Goal: Task Accomplishment & Management: Manage account settings

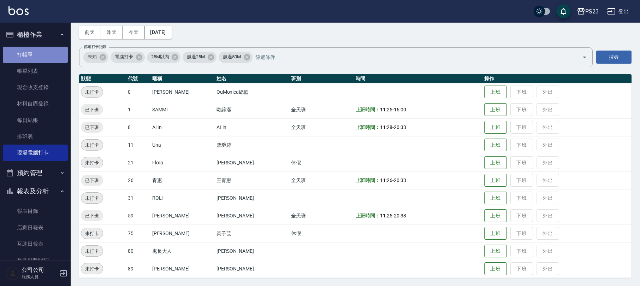
click at [40, 57] on link "打帳單" at bounding box center [35, 55] width 65 height 16
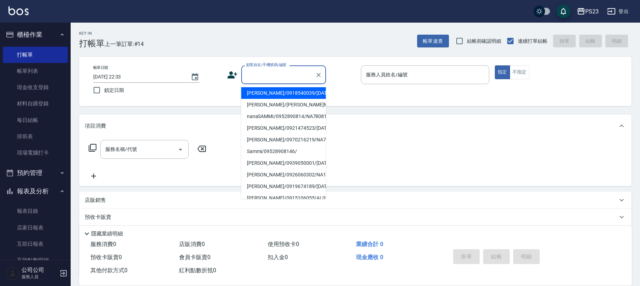
click at [262, 73] on input "顧客姓名/手機號碼/編號" at bounding box center [278, 74] width 68 height 12
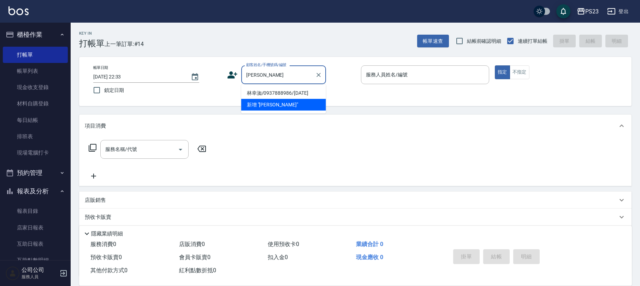
click at [259, 89] on li "林幸洳/0937888986/MO540831" at bounding box center [283, 93] width 85 height 12
type input "林幸洳/0937888986/MO540831"
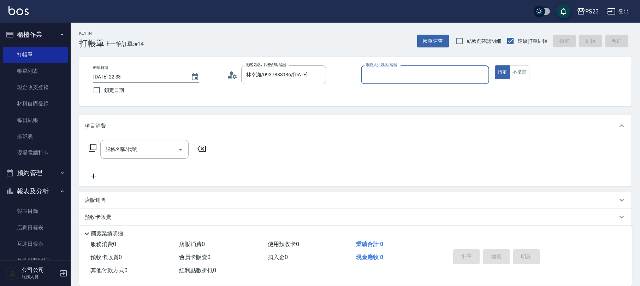
type input "Monica-0"
click at [495, 65] on button "指定" at bounding box center [502, 72] width 15 height 14
type button "true"
click at [91, 144] on icon at bounding box center [92, 147] width 8 height 8
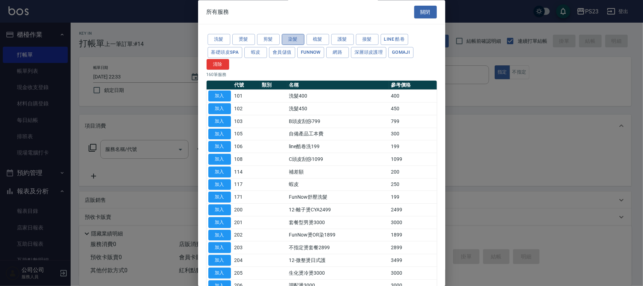
click at [283, 35] on button "染髮" at bounding box center [293, 39] width 23 height 11
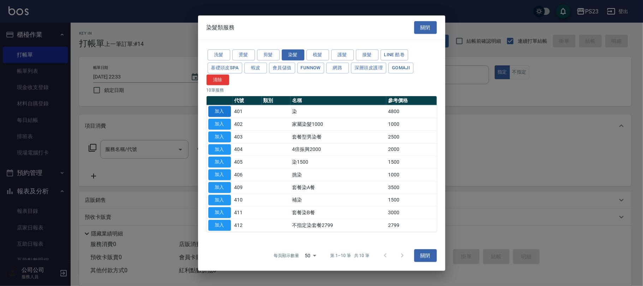
click at [215, 110] on button "加入" at bounding box center [219, 111] width 23 height 11
type input "染(401)"
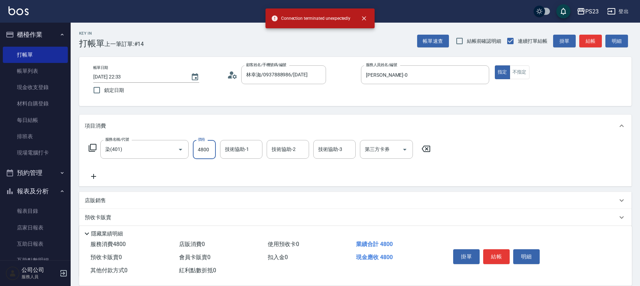
click at [208, 150] on input "4800" at bounding box center [204, 149] width 23 height 19
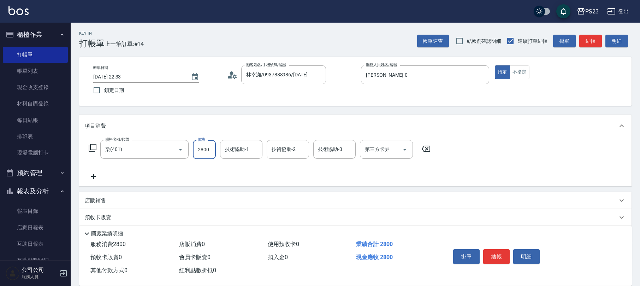
click at [208, 150] on input "2800" at bounding box center [204, 149] width 23 height 19
type input "2700"
type input "Monica-0"
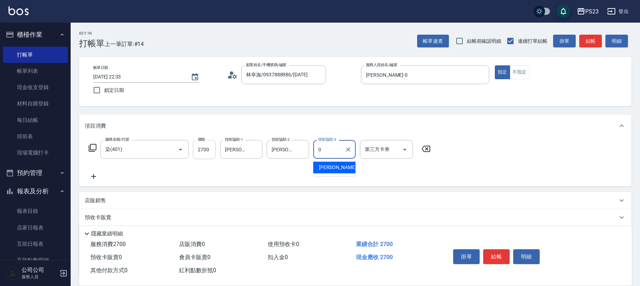
type input "Monica-0"
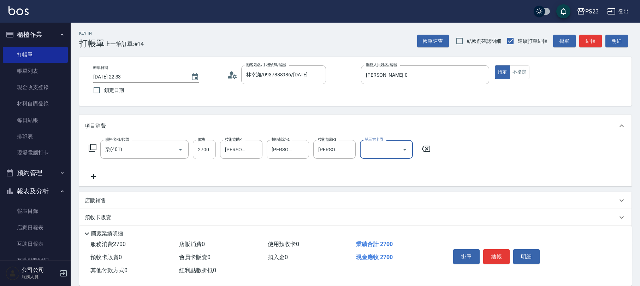
scroll to position [57, 0]
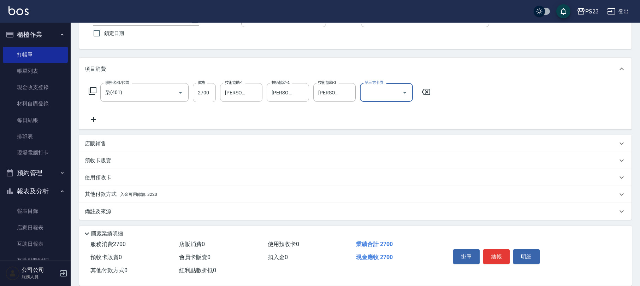
click at [155, 194] on span "入金可用餘額: 3220" at bounding box center [138, 194] width 37 height 5
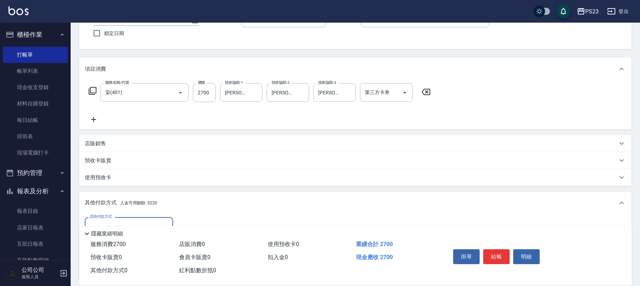
scroll to position [140, 0]
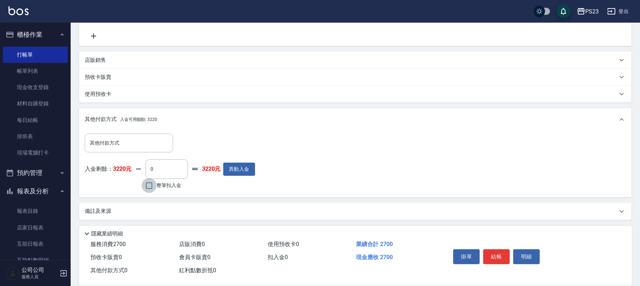
click at [143, 184] on input "整筆扣入金" at bounding box center [149, 185] width 15 height 15
checkbox input "true"
type input "2700"
click at [496, 252] on button "結帳" at bounding box center [496, 256] width 26 height 15
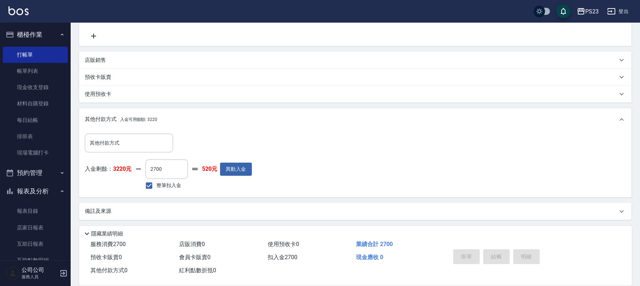
type input "2025/09/09 22:34"
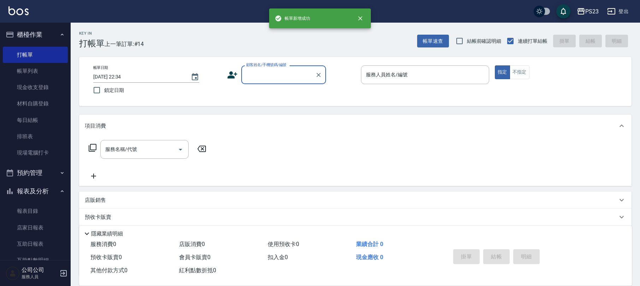
scroll to position [0, 0]
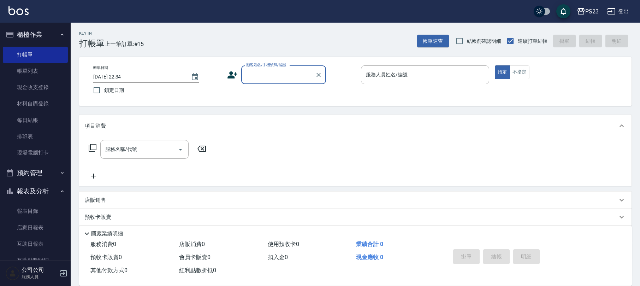
type input "ㄐ"
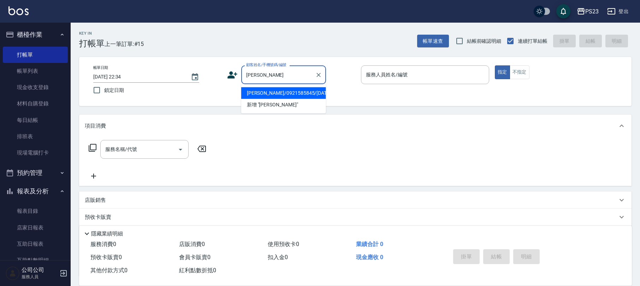
click at [275, 91] on li "古斐瑄/0921585845/mo640306" at bounding box center [283, 93] width 85 height 12
type input "古斐瑄/0921585845/mo640306"
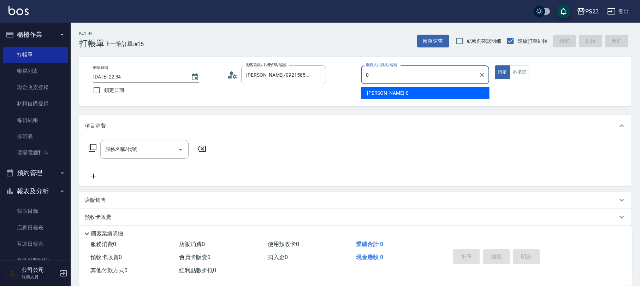
type input "Monica-0"
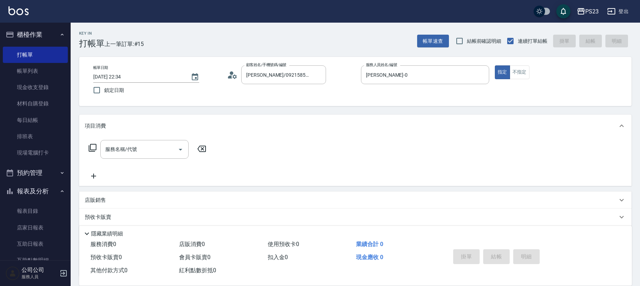
click at [94, 149] on icon at bounding box center [92, 147] width 8 height 8
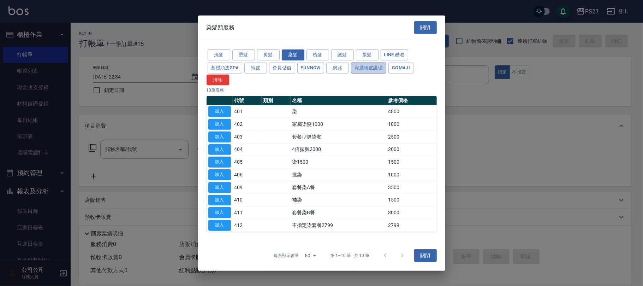
click at [364, 66] on button "深層頭皮護理" at bounding box center [368, 67] width 35 height 11
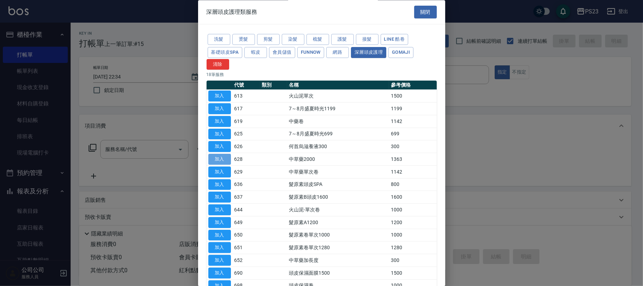
click at [222, 157] on button "加入" at bounding box center [219, 159] width 23 height 11
type input "中草藥2000(628)"
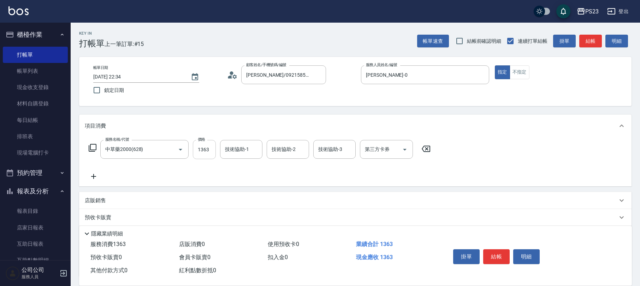
click at [204, 155] on input "1363" at bounding box center [204, 149] width 23 height 19
type input "1500"
type input "Monica-0"
click at [251, 148] on icon "Clear" at bounding box center [254, 149] width 7 height 7
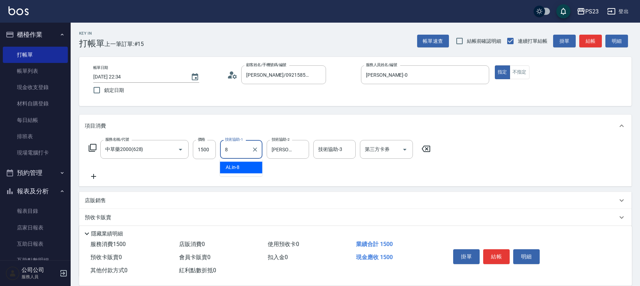
type input "ALin-8"
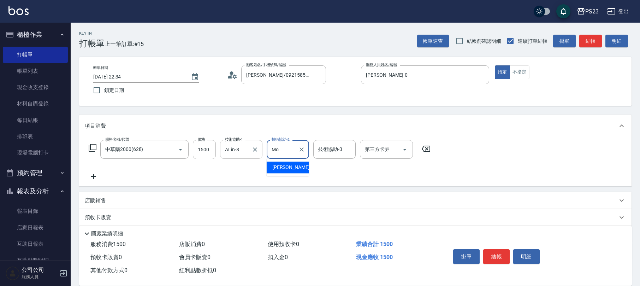
type input "M"
click at [250, 150] on button "Clear" at bounding box center [255, 149] width 10 height 10
type input "0"
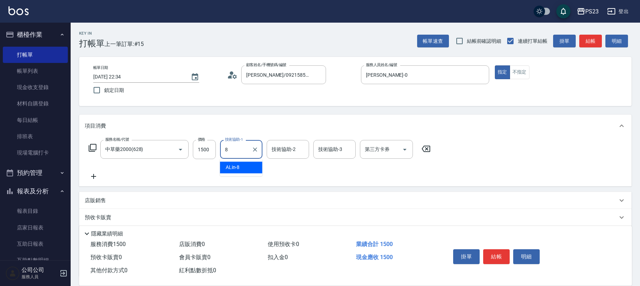
type input "ALin-8"
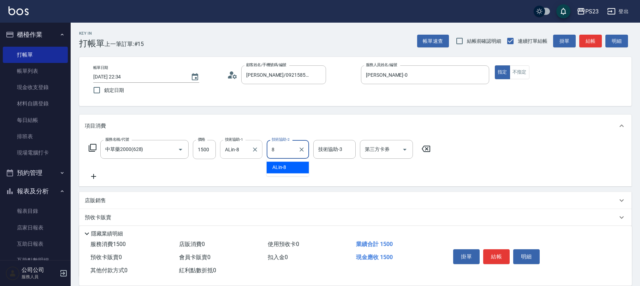
type input "ALin-8"
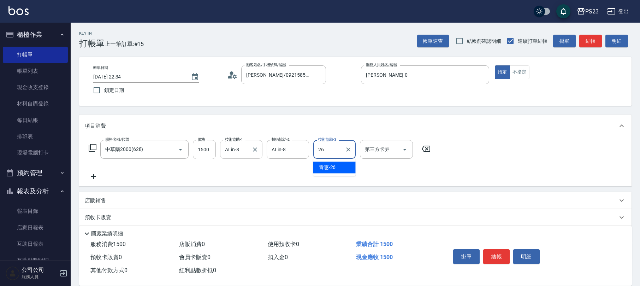
type input "青惠-26"
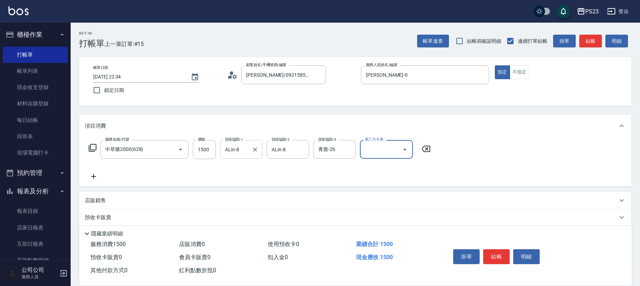
scroll to position [57, 0]
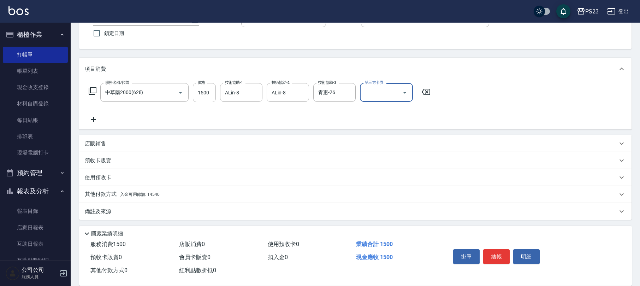
click at [142, 190] on p "其他付款方式 入金可用餘額: 14540" at bounding box center [122, 194] width 75 height 8
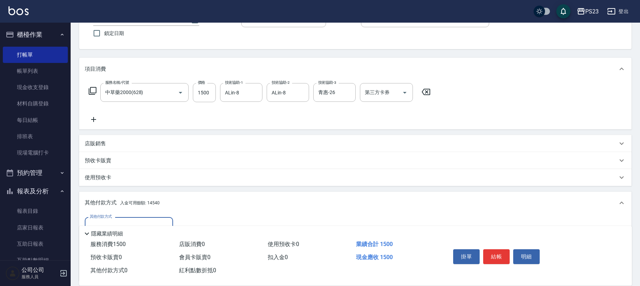
scroll to position [104, 0]
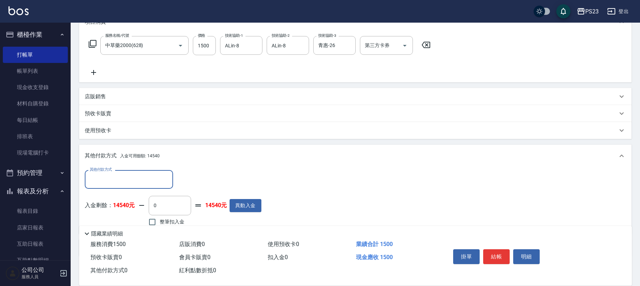
click at [99, 95] on p "店販銷售" at bounding box center [95, 96] width 21 height 7
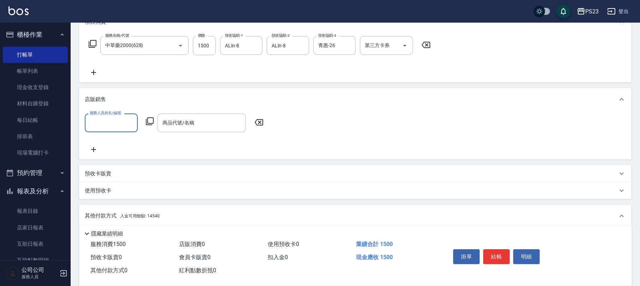
scroll to position [0, 0]
type input "Monica-0"
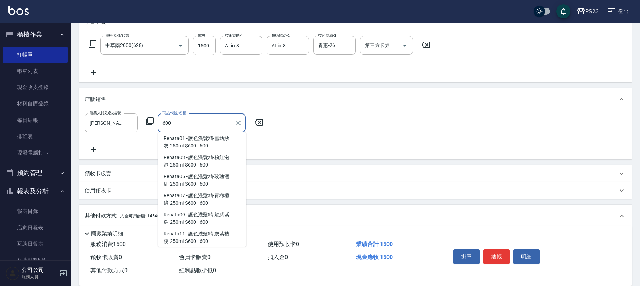
scroll to position [673, 0]
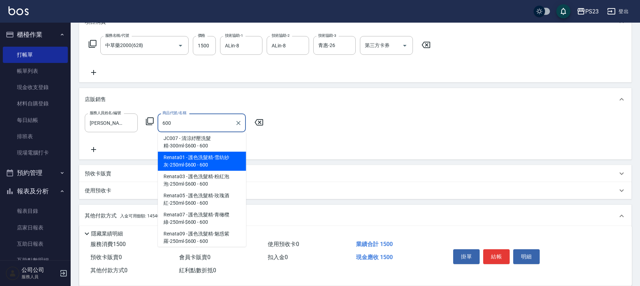
click at [201, 153] on span "Renata01 - 護色洗髮精-雪紡紗灰-250ml-$600 - 600" at bounding box center [202, 160] width 88 height 19
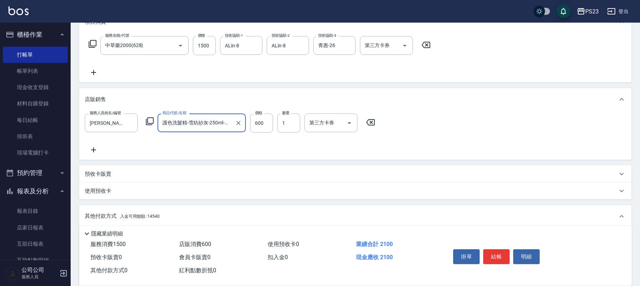
scroll to position [201, 0]
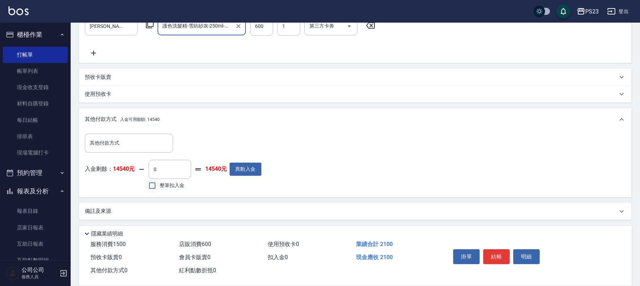
type input "護色洗髮精-雪紡紗灰-250ml-$600"
click at [149, 184] on input "整筆扣入金" at bounding box center [152, 185] width 15 height 15
checkbox input "true"
type input "2100"
click at [493, 252] on button "結帳" at bounding box center [496, 256] width 26 height 15
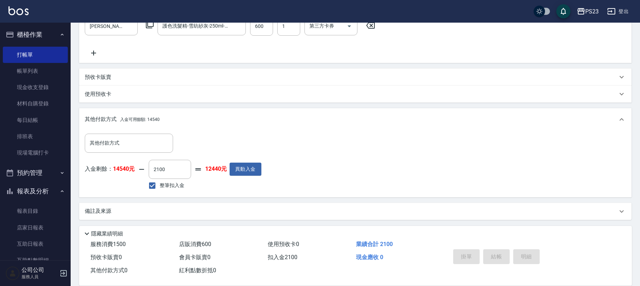
type input "2025/09/09 22:37"
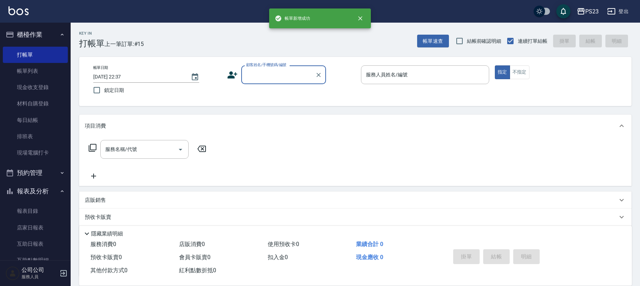
scroll to position [0, 0]
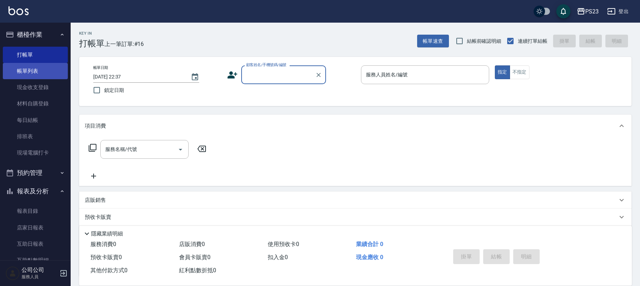
click at [25, 68] on link "帳單列表" at bounding box center [35, 71] width 65 height 16
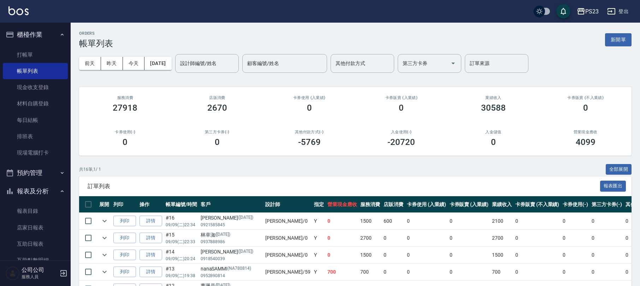
scroll to position [94, 0]
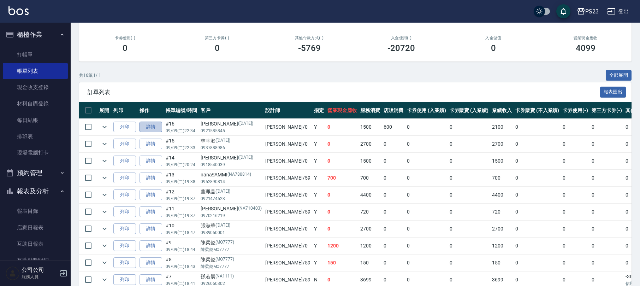
click at [148, 124] on link "詳情" at bounding box center [150, 126] width 23 height 11
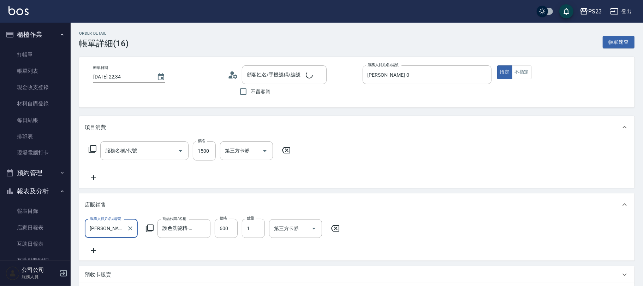
type input "2025/09/09 22:34"
type input "Monica-0"
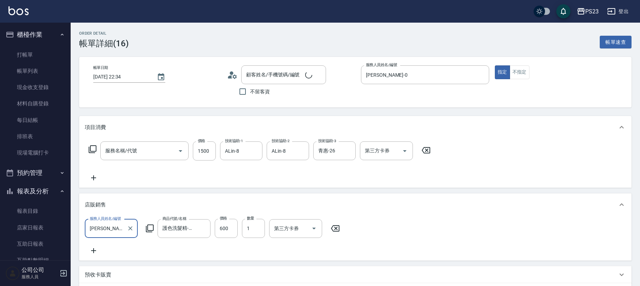
type input "古斐瑄/0921585845/mo640306"
type input "中草藥2000(628)"
click at [90, 143] on div "服務名稱/代號 中草藥2000(628) 服務名稱/代號 價格 1500 價格 技術協助-1 ALin-8 技術協助-1 技術協助-2 ALin-8 技術協助…" at bounding box center [260, 150] width 350 height 19
click at [92, 151] on icon at bounding box center [93, 149] width 8 height 8
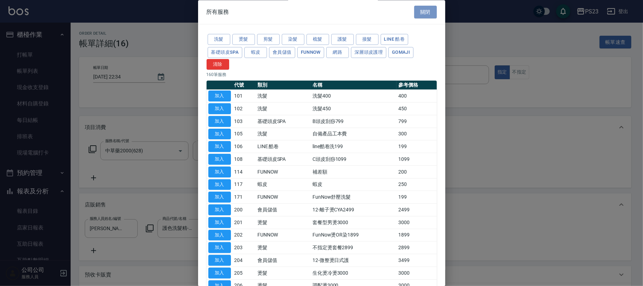
drag, startPoint x: 423, startPoint y: 8, endPoint x: 417, endPoint y: 12, distance: 6.4
click at [421, 8] on button "關閉" at bounding box center [425, 12] width 23 height 13
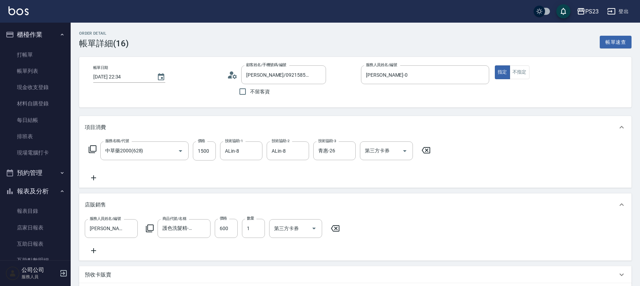
click at [94, 174] on icon at bounding box center [94, 177] width 18 height 8
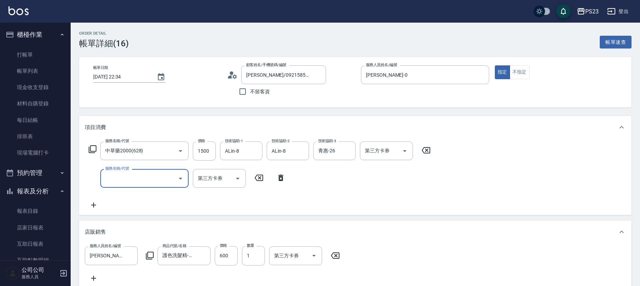
type input "0"
click at [162, 205] on span "中草藥加長度 - 300" at bounding box center [144, 208] width 88 height 12
type input "中草藥加長度(652)"
click at [240, 180] on input "第三方卡券" at bounding box center [241, 178] width 36 height 12
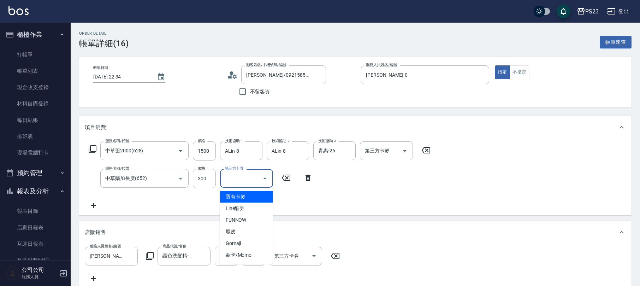
click at [407, 199] on div "服務名稱/代號 中草藥2000(628) 服務名稱/代號 價格 1500 價格 技術協助-1 ALin-8 技術協助-1 技術協助-2 ALin-8 技術協助…" at bounding box center [260, 175] width 350 height 68
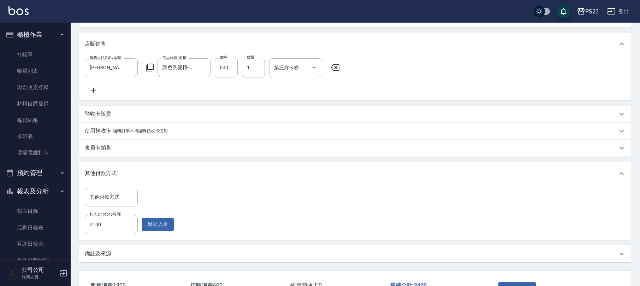
scroll to position [235, 0]
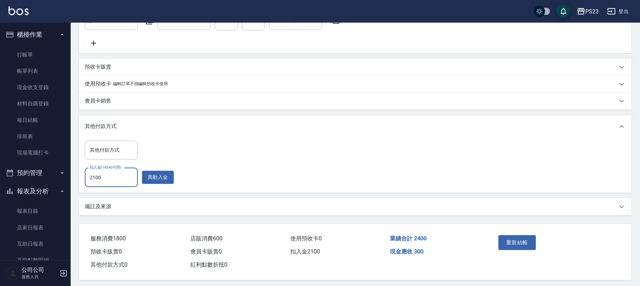
click at [92, 185] on input "2100" at bounding box center [111, 177] width 53 height 19
type input "2400"
click at [512, 248] on button "重新結帳" at bounding box center [516, 242] width 37 height 15
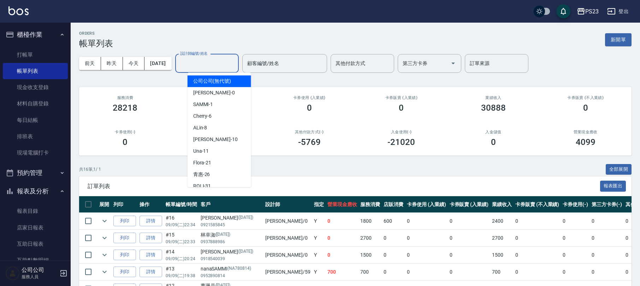
click at [217, 68] on input "設計師編號/姓名" at bounding box center [206, 63] width 57 height 12
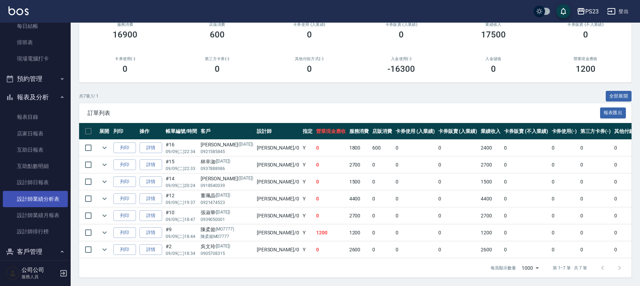
scroll to position [125, 0]
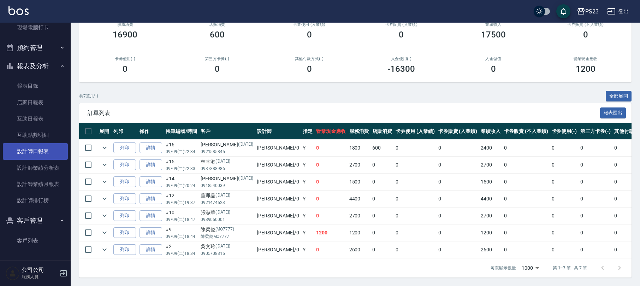
type input "Monica-0"
click at [46, 143] on link "設計師日報表" at bounding box center [35, 151] width 65 height 16
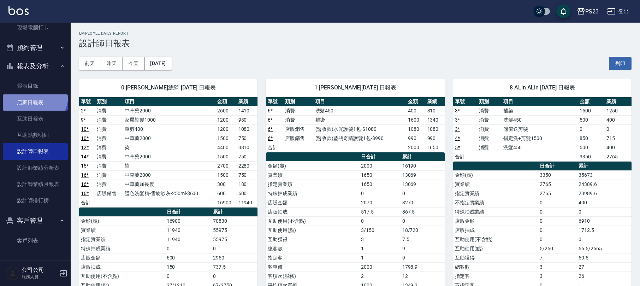
click at [30, 95] on link "店家日報表" at bounding box center [35, 102] width 65 height 16
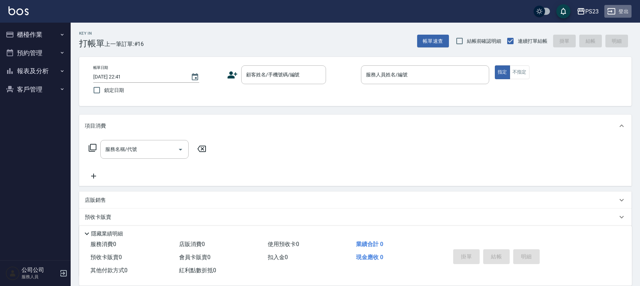
click at [616, 8] on button "登出" at bounding box center [617, 11] width 27 height 13
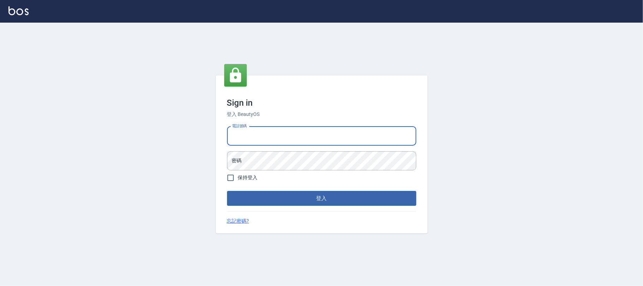
click at [253, 139] on input "電話號碼" at bounding box center [321, 135] width 189 height 19
type input "0930798111"
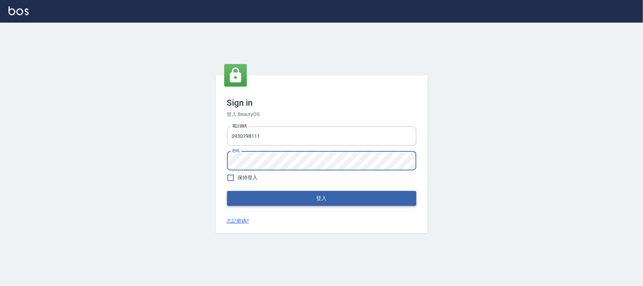
click at [293, 204] on button "登入" at bounding box center [321, 198] width 189 height 15
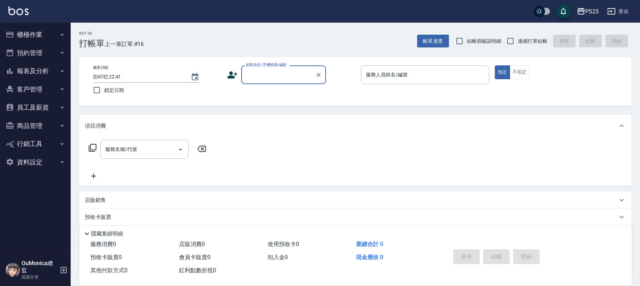
click at [33, 106] on button "員工及薪資" at bounding box center [35, 107] width 65 height 18
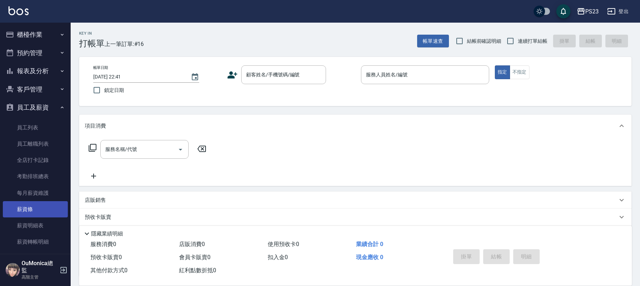
scroll to position [62, 0]
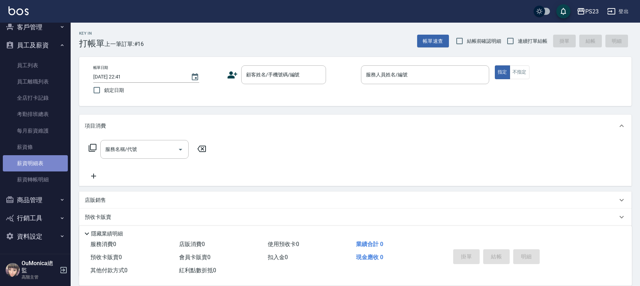
click at [44, 165] on link "薪資明細表" at bounding box center [35, 163] width 65 height 16
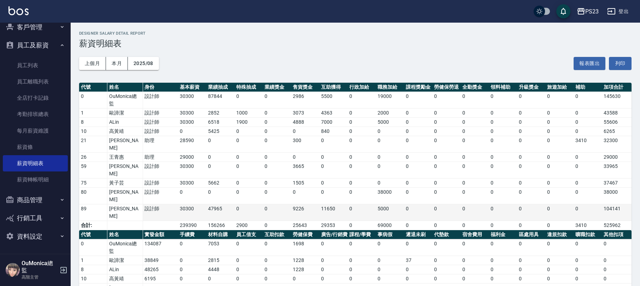
scroll to position [57, 0]
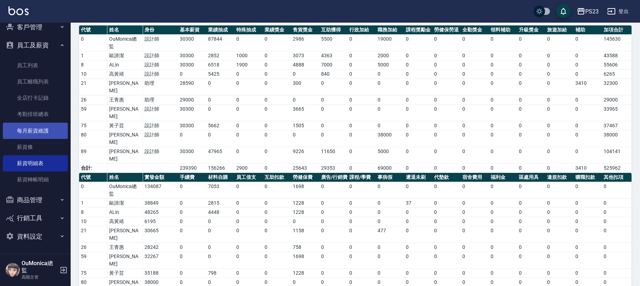
click at [44, 131] on link "每月薪資維護" at bounding box center [35, 131] width 65 height 16
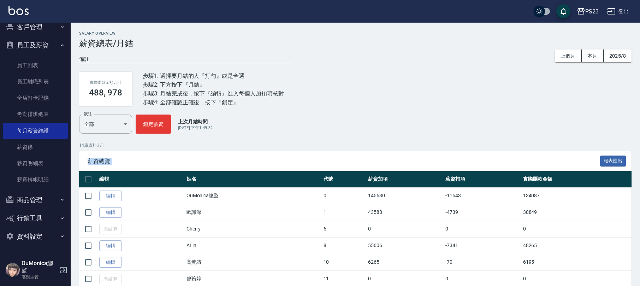
drag, startPoint x: 639, startPoint y: 148, endPoint x: 638, endPoint y: 173, distance: 24.4
click at [638, 173] on div "Salary Overview 薪資總表/月結 備註 x 上個月 本月 2025/8 實際匯款金額合計 488, 978 步驟1: 選擇要月結的人『打勾』或是…" at bounding box center [355, 228] width 569 height 394
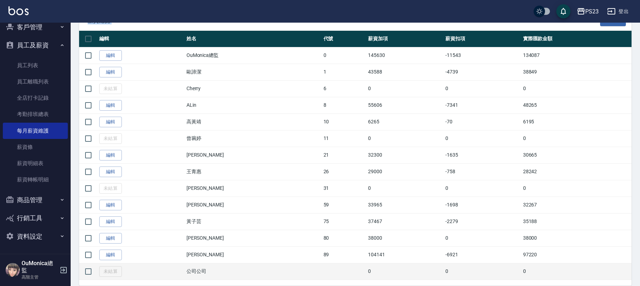
scroll to position [143, 0]
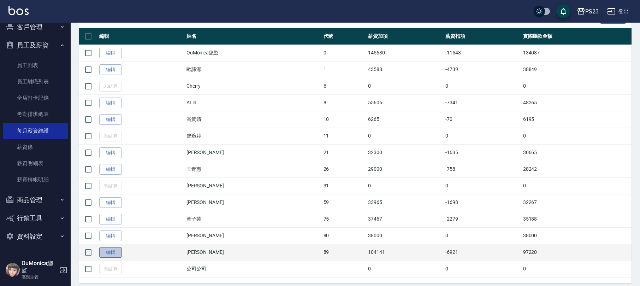
click at [112, 253] on link "編輯" at bounding box center [110, 252] width 23 height 11
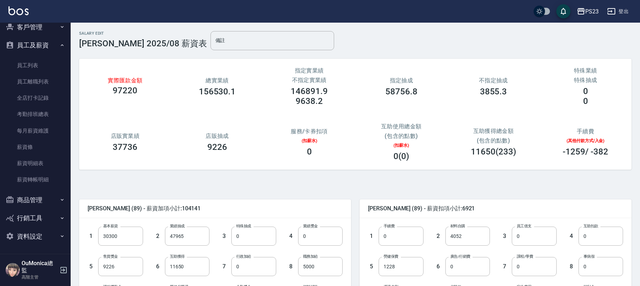
scroll to position [47, 0]
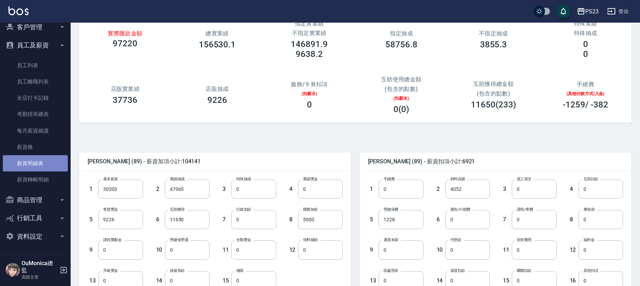
click at [43, 157] on link "薪資明細表" at bounding box center [35, 163] width 65 height 16
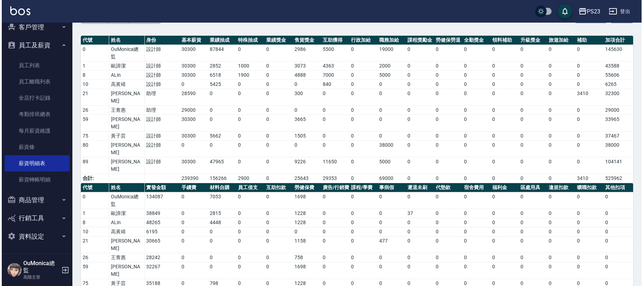
scroll to position [57, 0]
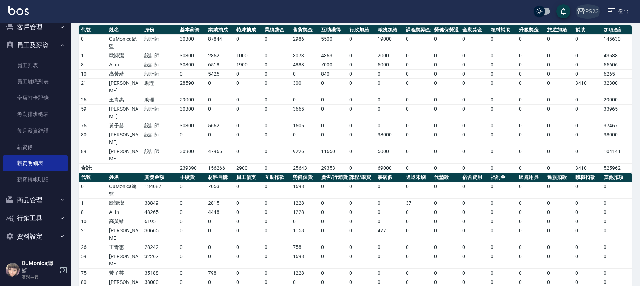
click at [595, 8] on div "PS23" at bounding box center [591, 11] width 13 height 9
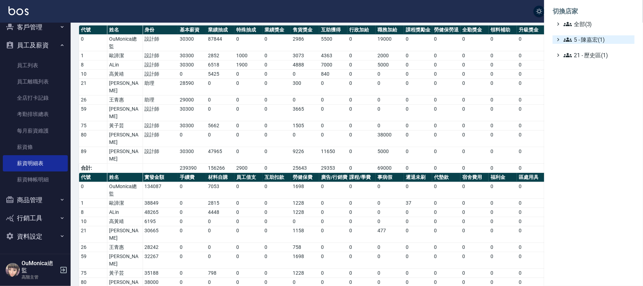
click at [587, 36] on span "5 - 陳嘉宏(1)" at bounding box center [598, 39] width 68 height 8
click at [588, 44] on span "5.02 - 歐芷辰(2)" at bounding box center [601, 48] width 61 height 8
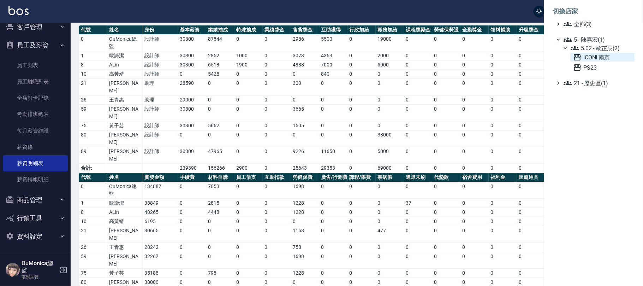
click at [596, 58] on span "ICONI 南京" at bounding box center [602, 57] width 59 height 8
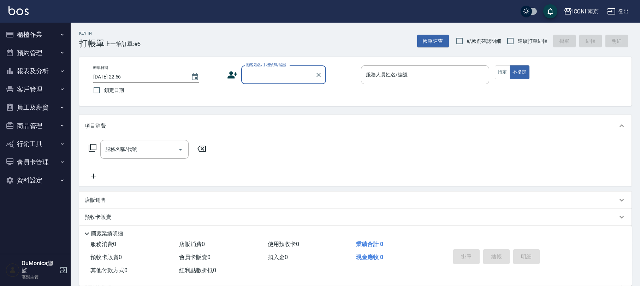
click at [50, 103] on button "員工及薪資" at bounding box center [35, 107] width 65 height 18
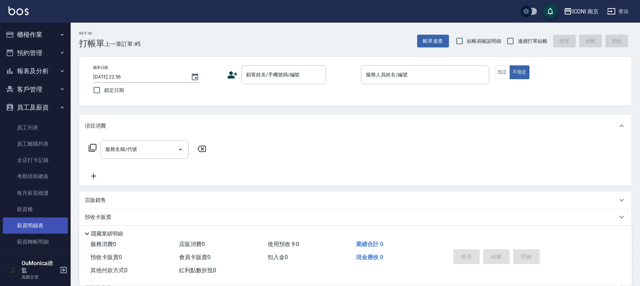
click at [37, 225] on link "薪資明細表" at bounding box center [35, 225] width 65 height 16
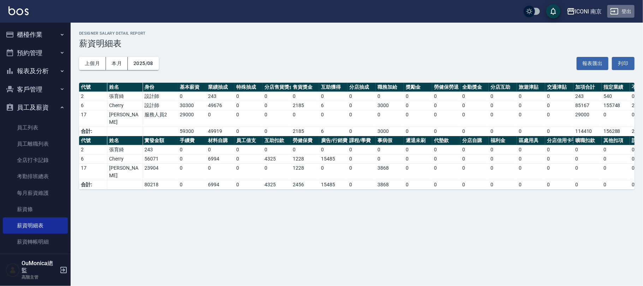
click at [628, 7] on button "登出" at bounding box center [620, 11] width 27 height 13
